Goal: Task Accomplishment & Management: Use online tool/utility

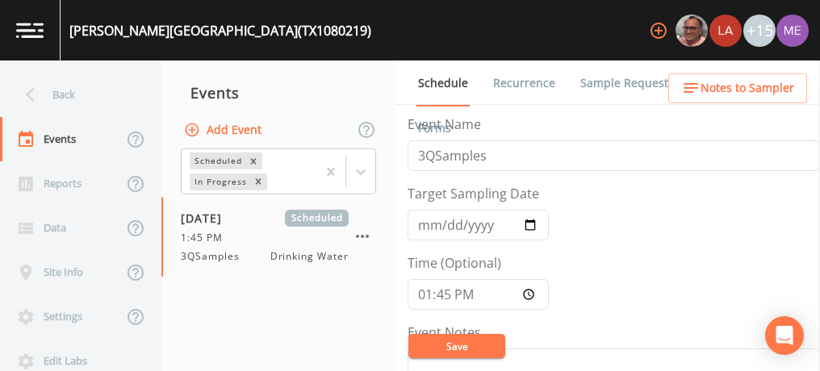
scroll to position [242, 0]
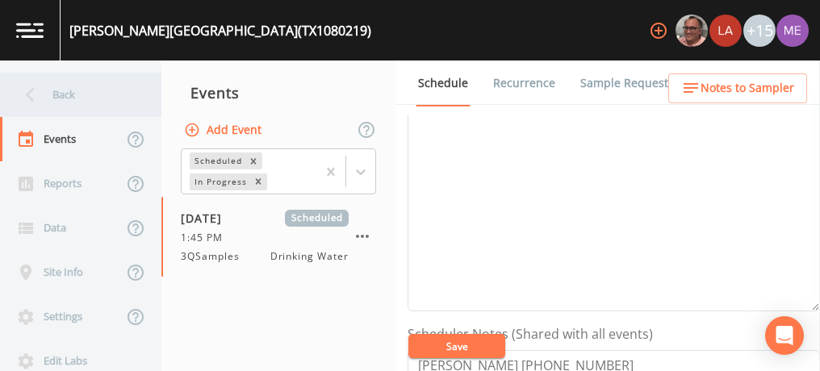
click at [69, 90] on div "Back" at bounding box center [72, 95] width 145 height 44
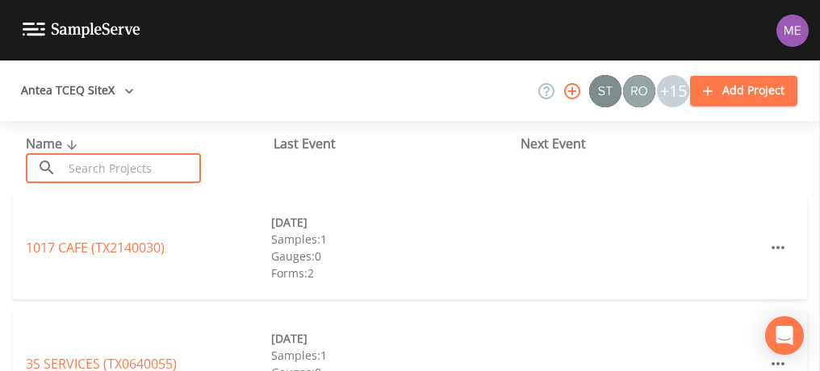
click at [95, 162] on input "text" at bounding box center [132, 168] width 138 height 30
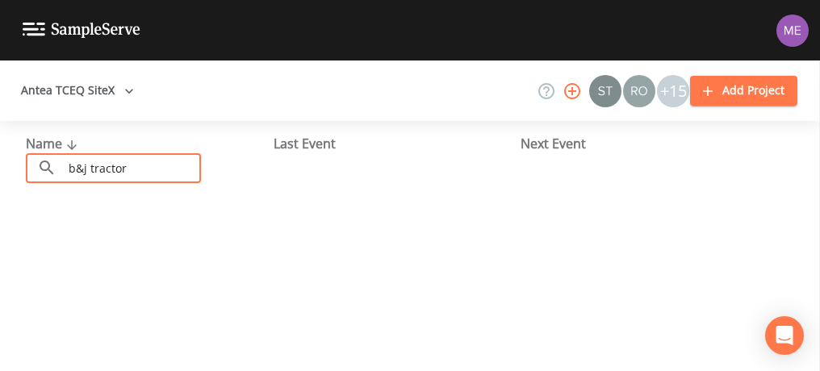
click at [149, 167] on input "b&j tractor" at bounding box center [132, 168] width 138 height 30
type input "b"
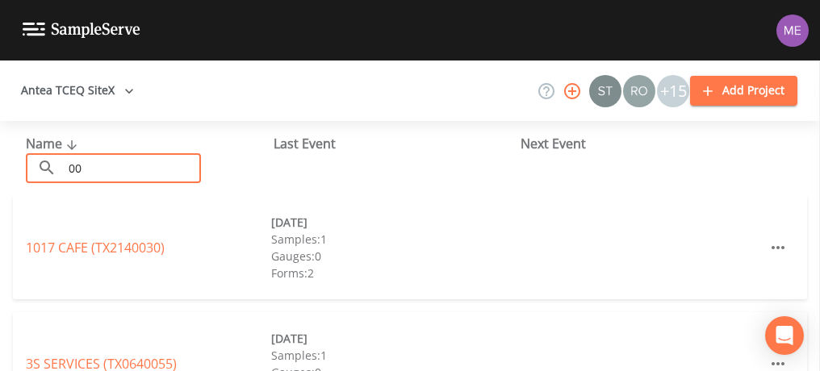
type input "0"
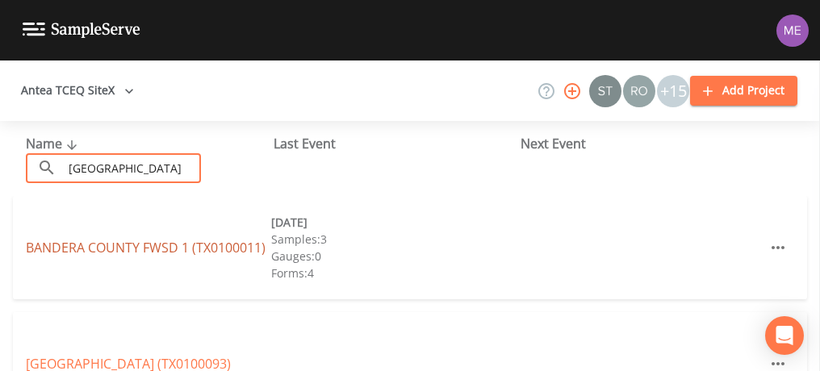
type input "[GEOGRAPHIC_DATA]"
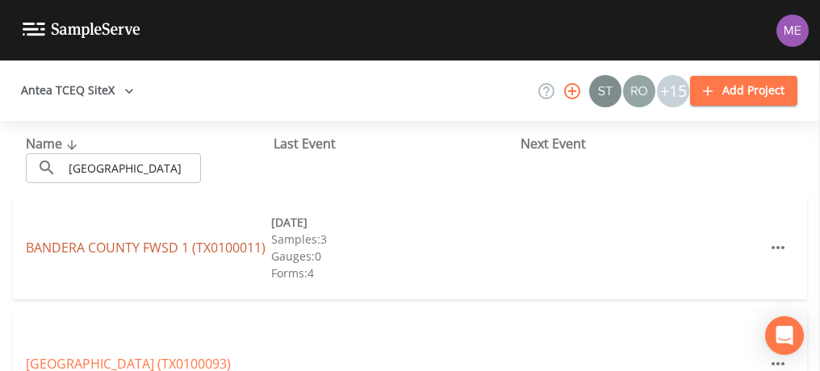
click at [145, 245] on link "BANDERA COUNTY FWSD 1 (TX0100011)" at bounding box center [146, 248] width 240 height 18
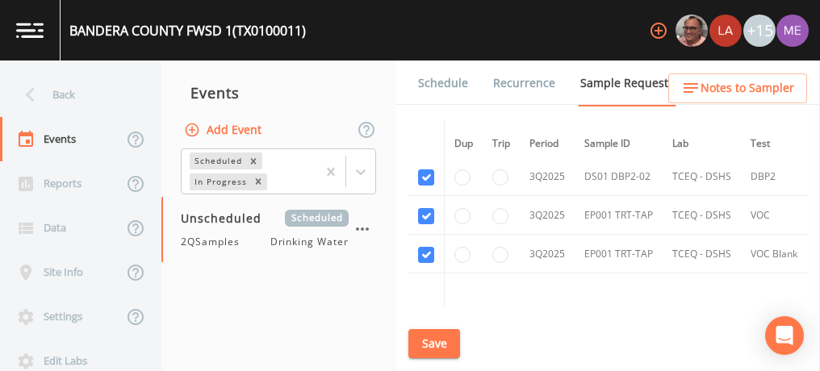
scroll to position [2166, 0]
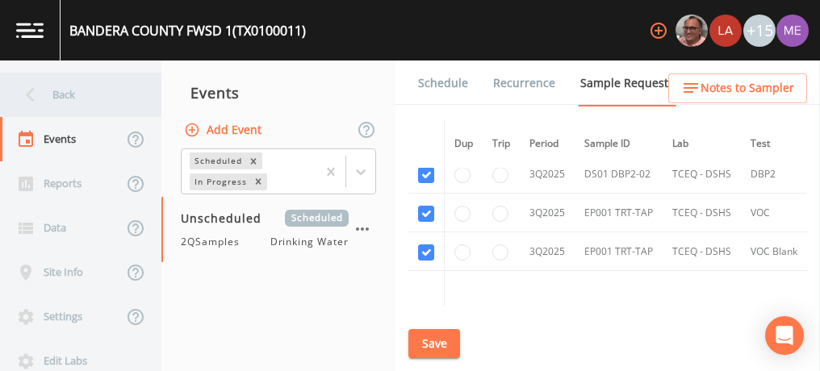
click at [66, 98] on div "Back" at bounding box center [72, 95] width 145 height 44
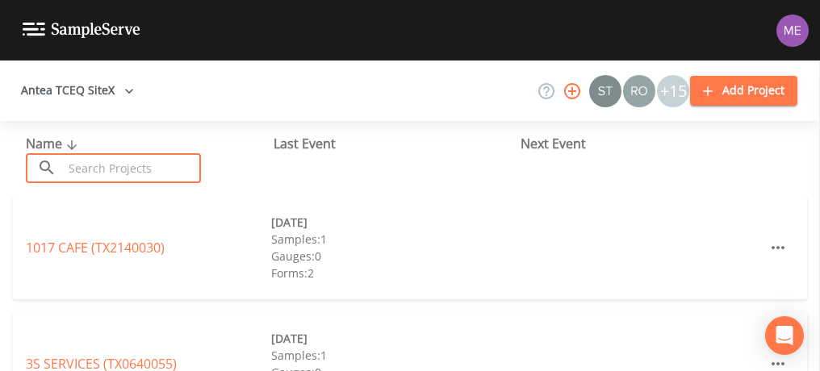
click at [98, 163] on input "text" at bounding box center [132, 168] width 138 height 30
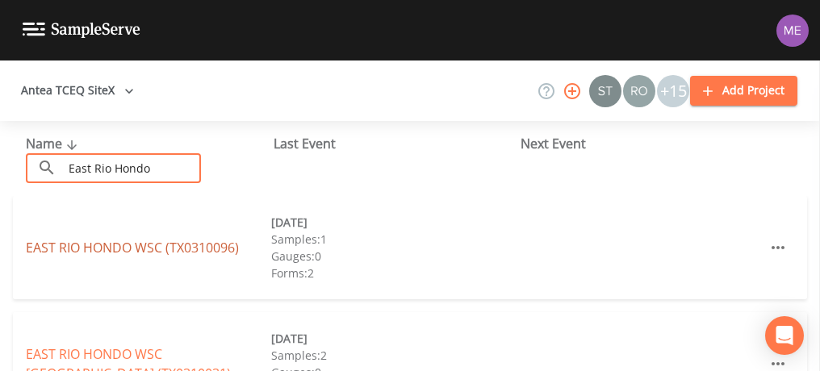
type input "East Rio Hondo"
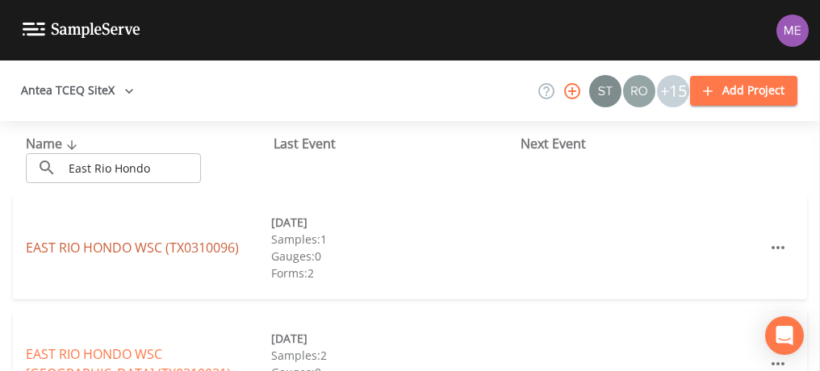
click at [188, 252] on link "[GEOGRAPHIC_DATA] (TX0310096)" at bounding box center [132, 248] width 213 height 18
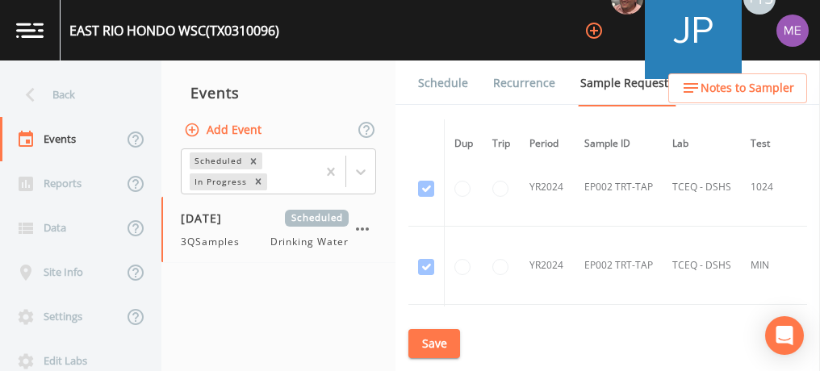
scroll to position [413, 0]
click at [433, 88] on link "Schedule" at bounding box center [443, 83] width 55 height 45
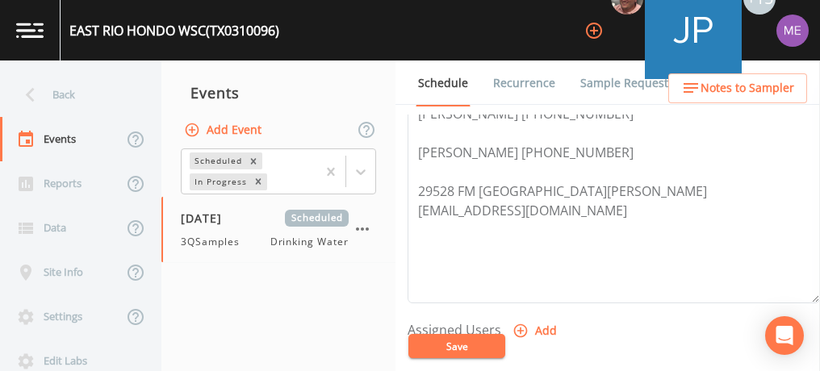
scroll to position [495, 0]
drag, startPoint x: 419, startPoint y: 220, endPoint x: 612, endPoint y: 221, distance: 192.9
click at [612, 221] on textarea "[PERSON_NAME] [PHONE_NUMBER] [PERSON_NAME] [PHONE_NUMBER] 29528 FM [GEOGRAPHIC_…" at bounding box center [614, 200] width 412 height 205
